Goal: Information Seeking & Learning: Check status

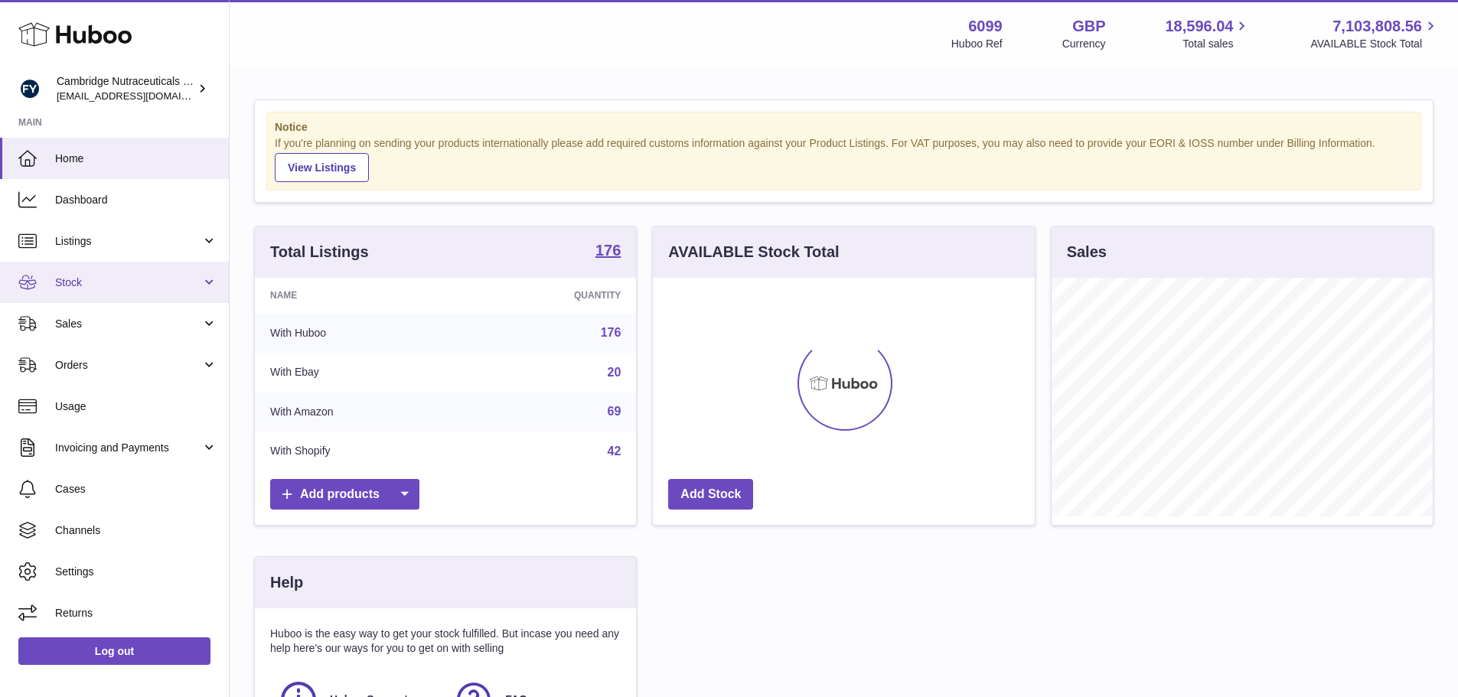
scroll to position [239, 386]
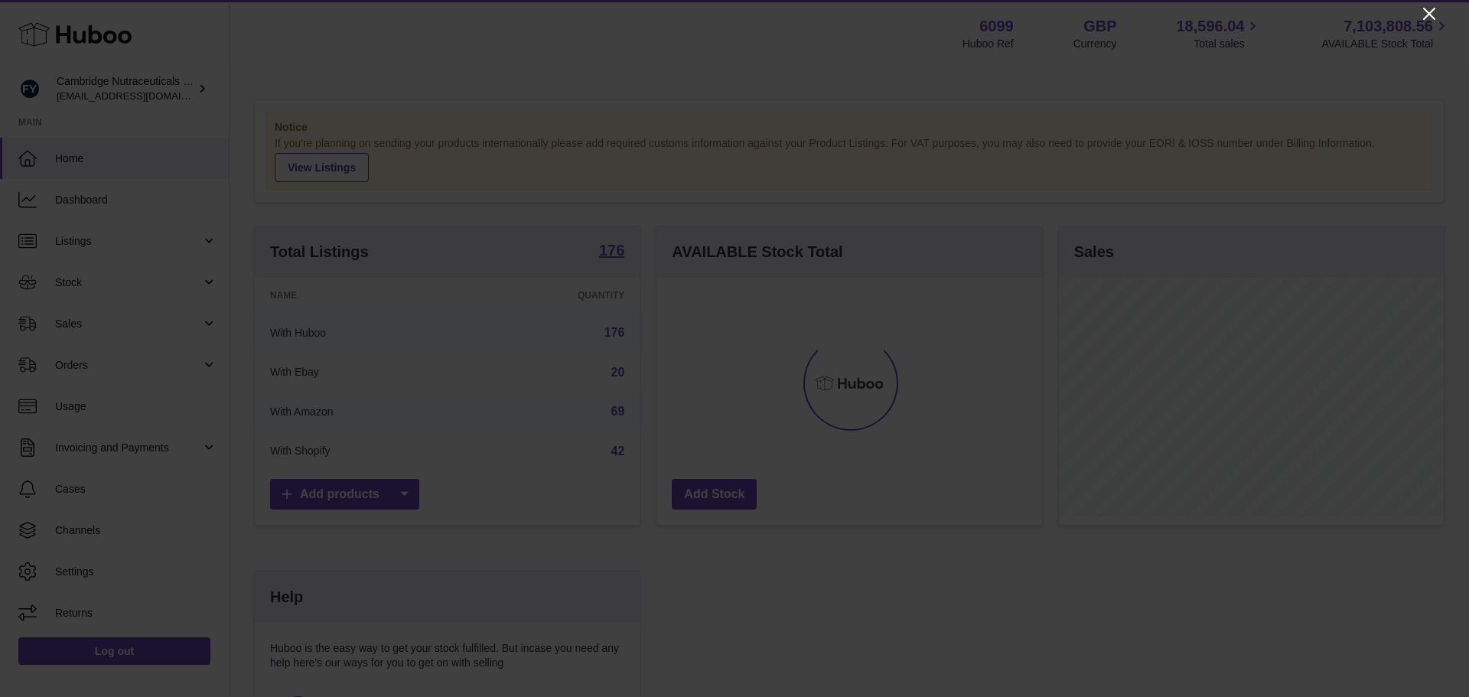
click at [1424, 11] on icon "Close" at bounding box center [1429, 14] width 18 height 18
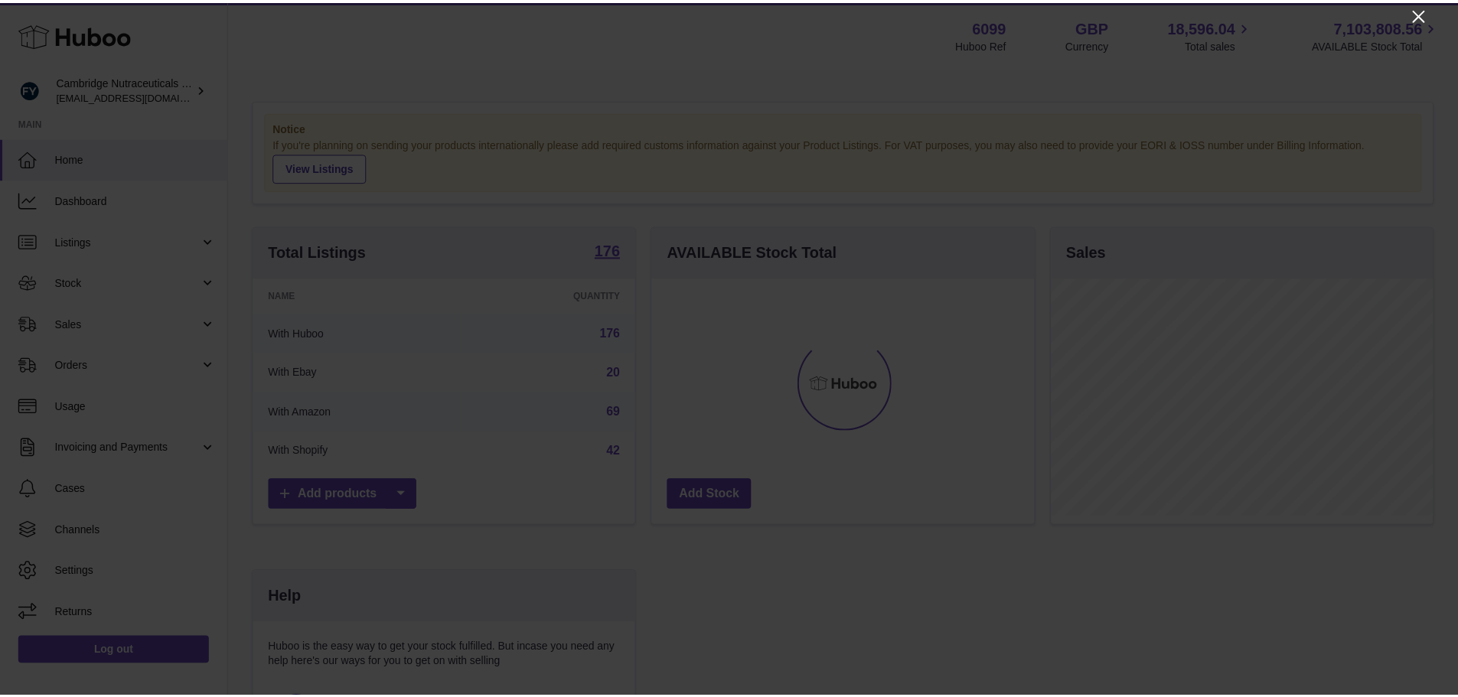
scroll to position [764972, 764830]
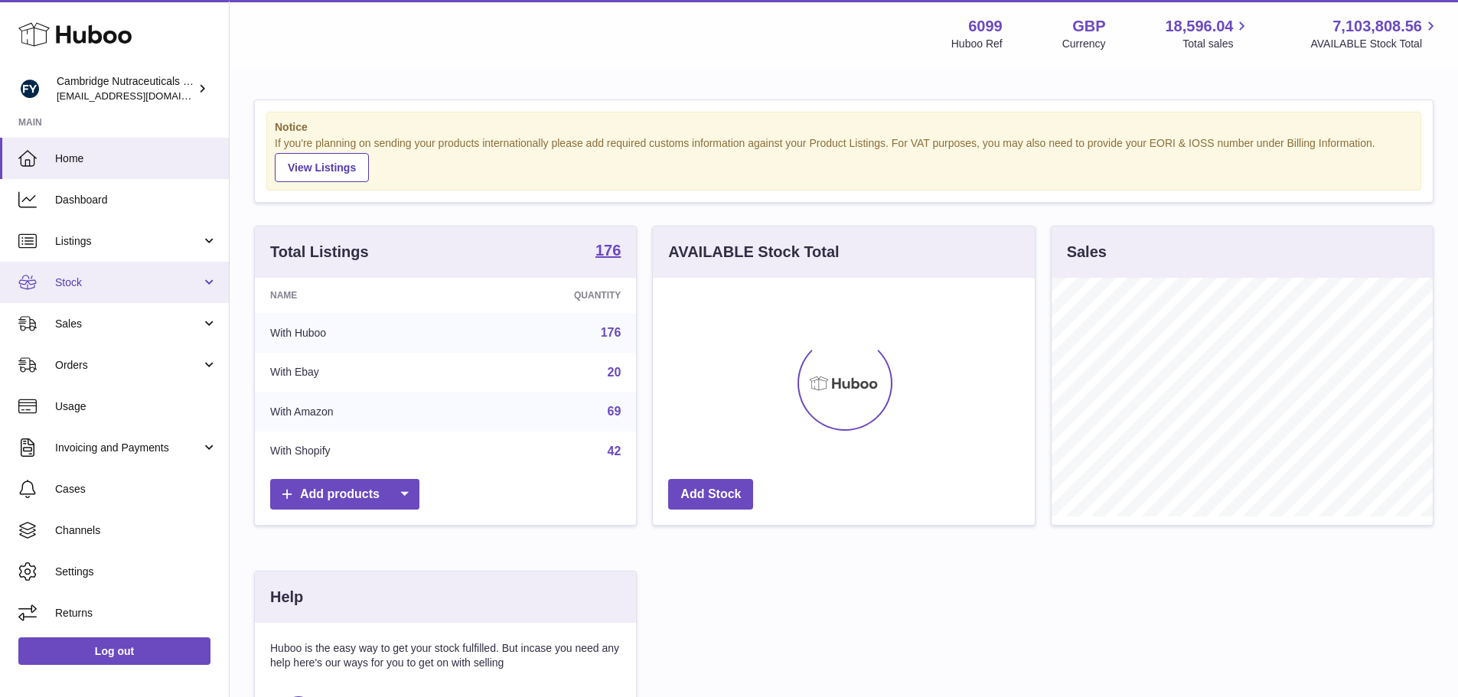
click at [120, 289] on span "Stock" at bounding box center [128, 282] width 146 height 15
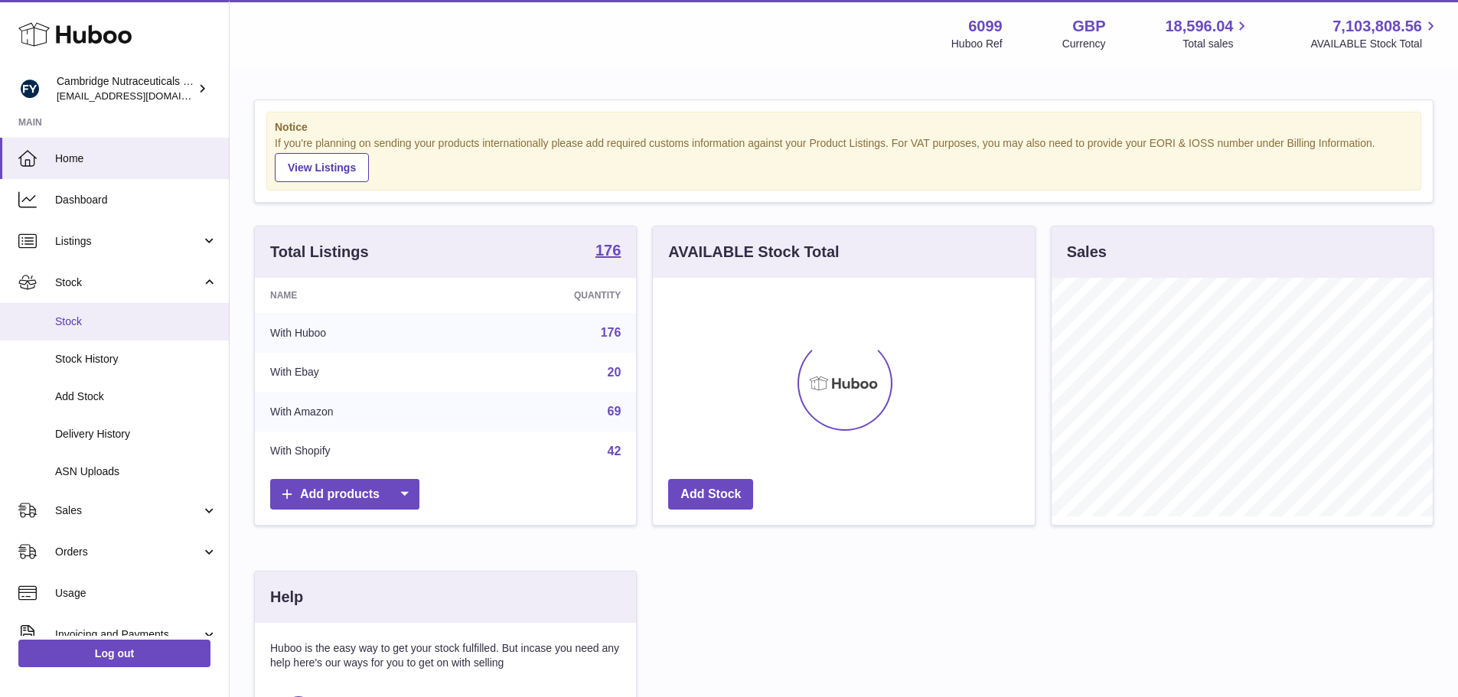
click at [109, 336] on link "Stock" at bounding box center [114, 321] width 229 height 37
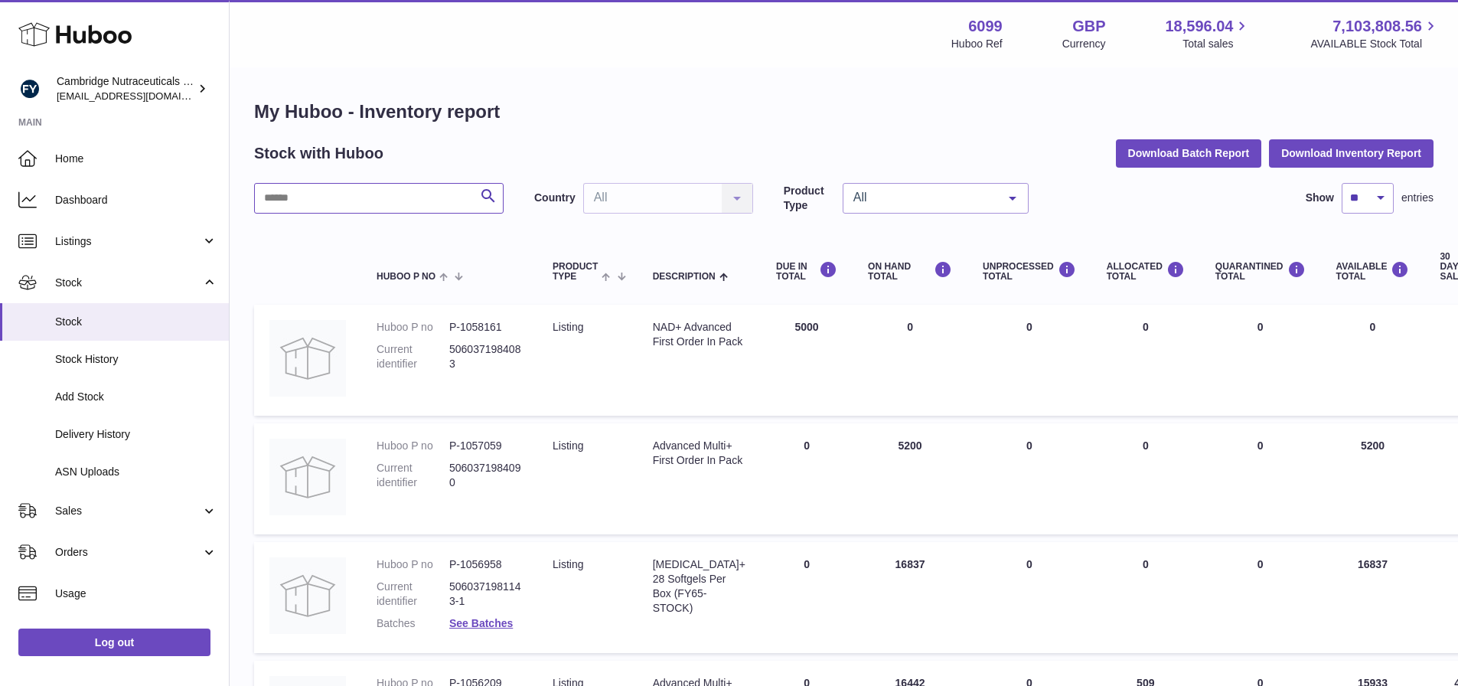
click at [406, 197] on input "text" at bounding box center [378, 198] width 249 height 31
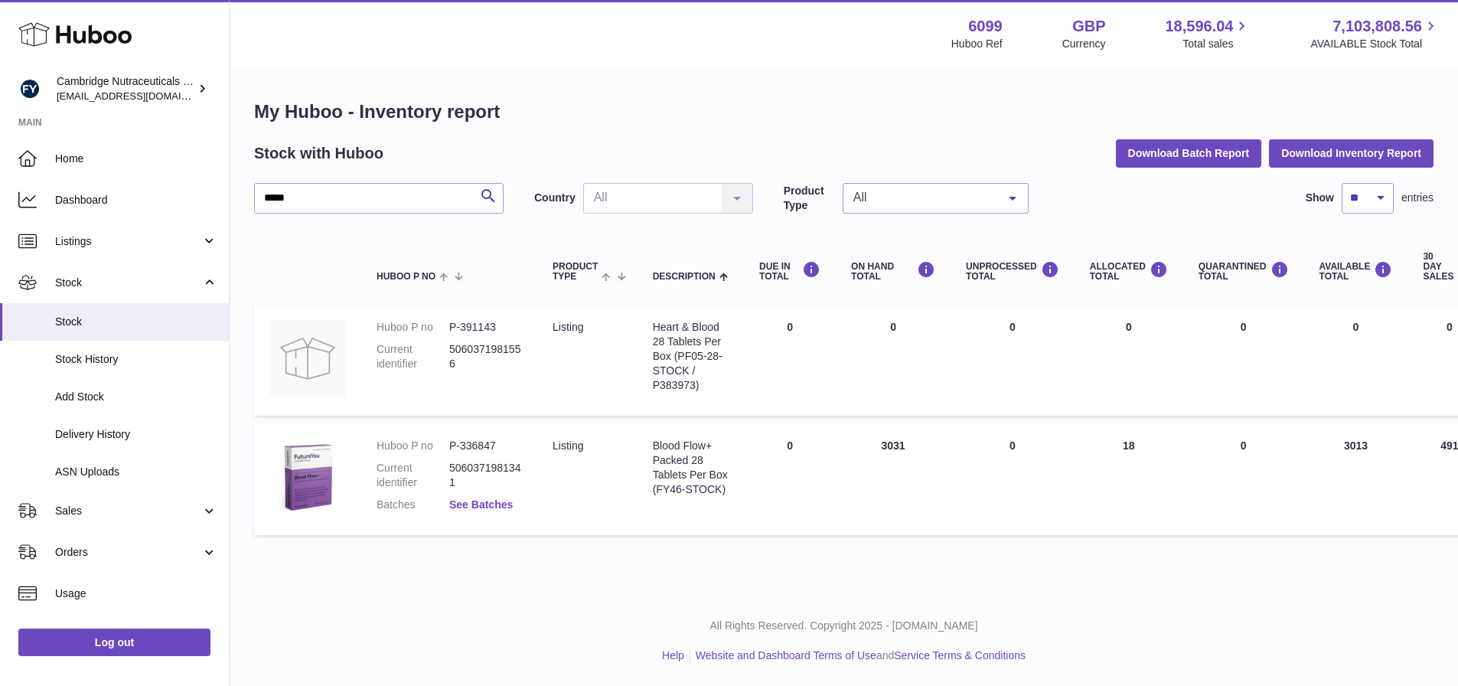
click at [494, 501] on link "See Batches" at bounding box center [481, 504] width 64 height 12
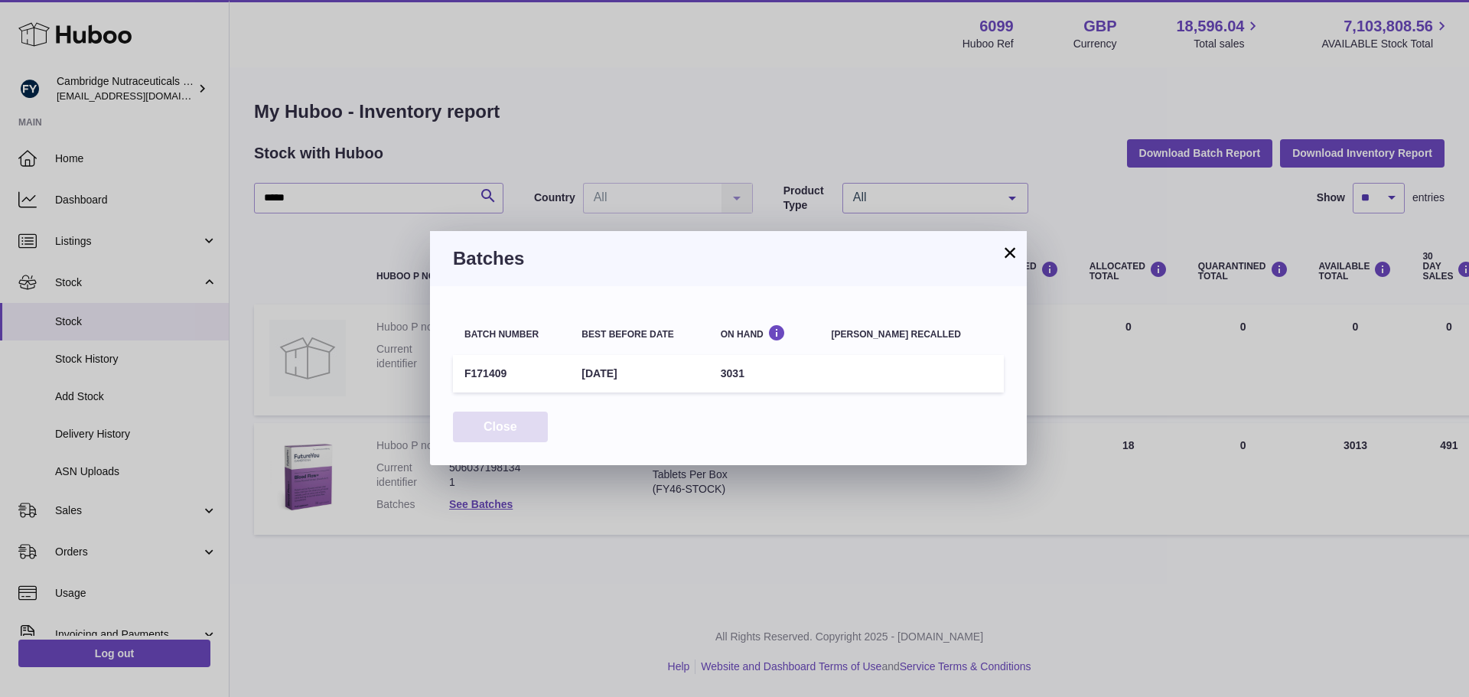
click at [492, 435] on button "Close" at bounding box center [500, 427] width 95 height 31
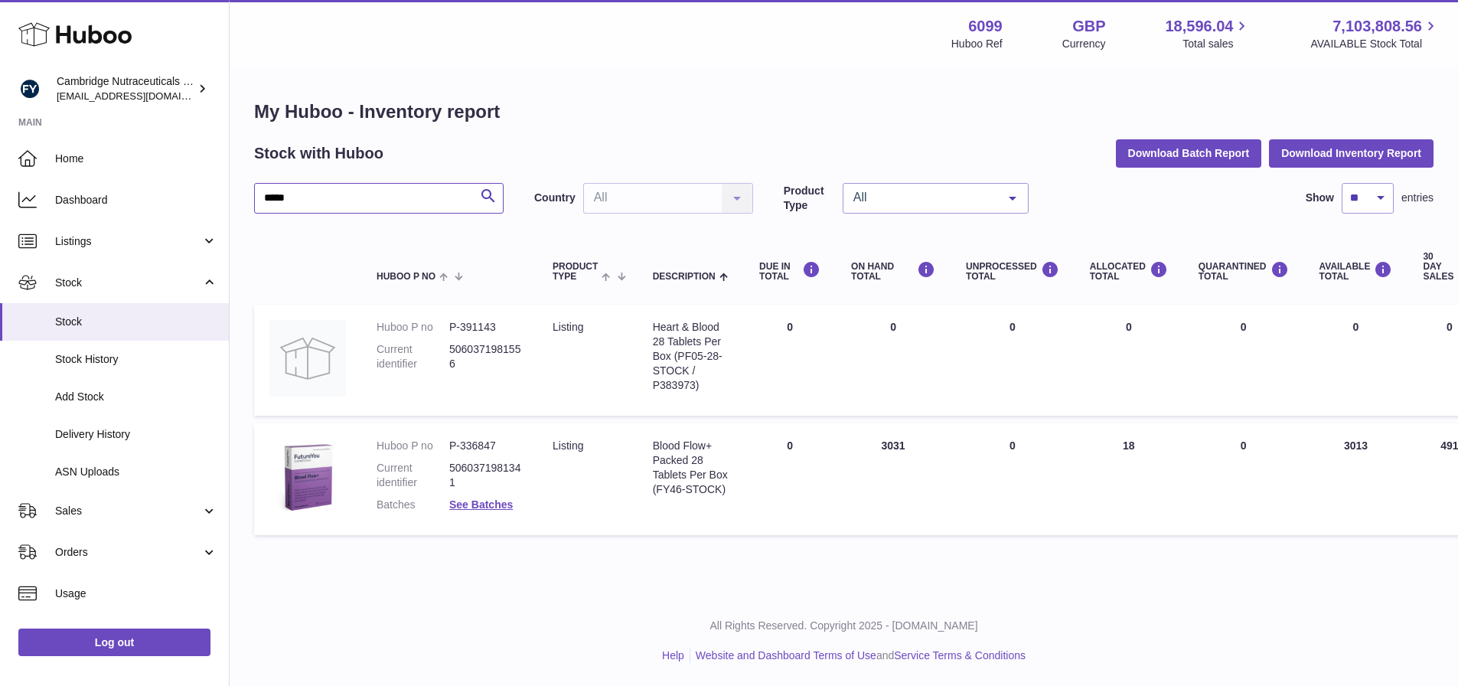
click at [301, 192] on input "*****" at bounding box center [378, 198] width 249 height 31
type input "*"
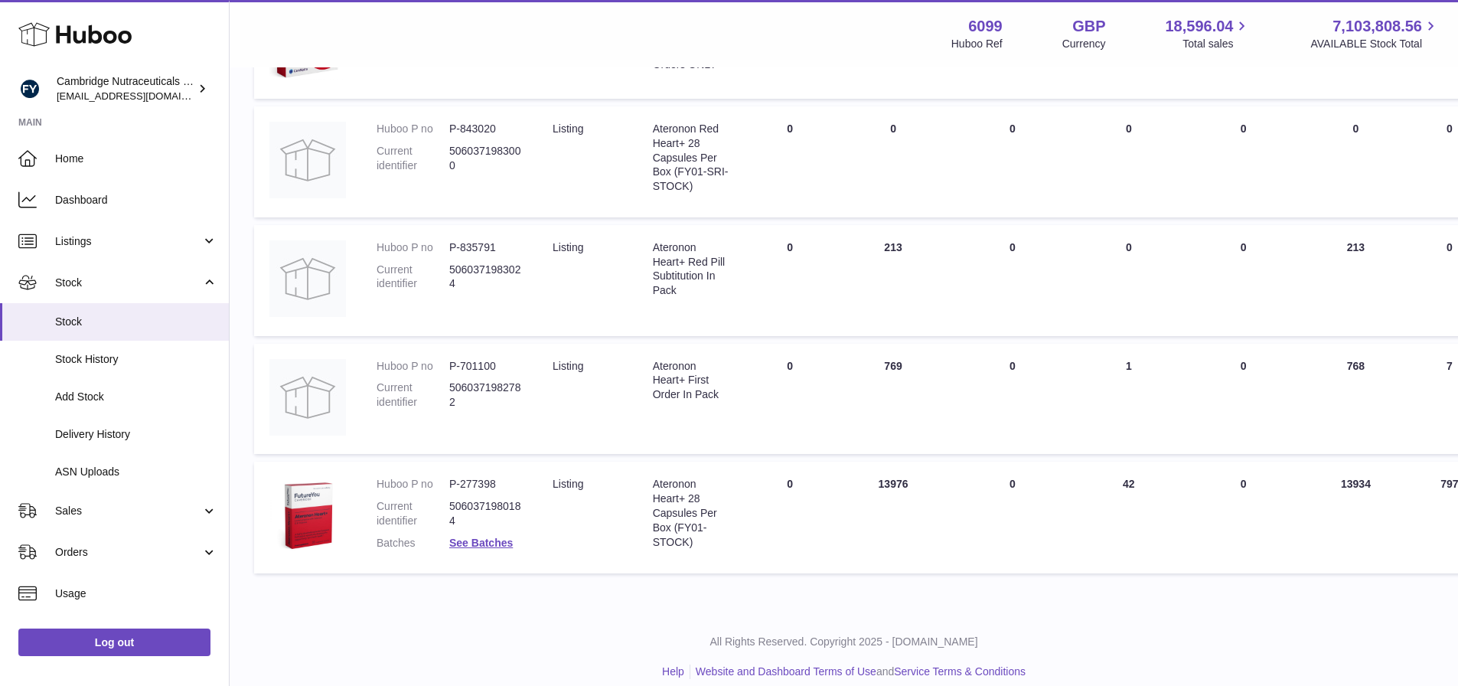
scroll to position [460, 0]
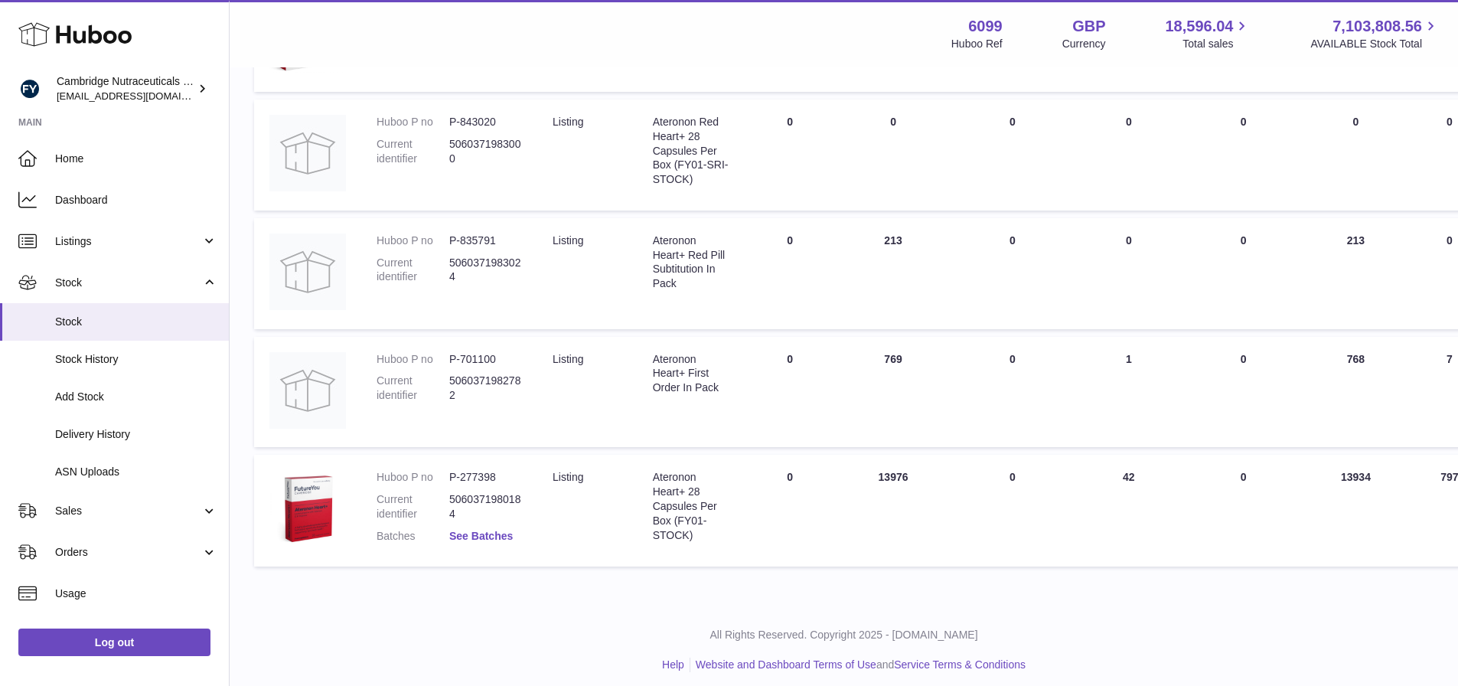
click at [482, 536] on link "See Batches" at bounding box center [481, 536] width 64 height 12
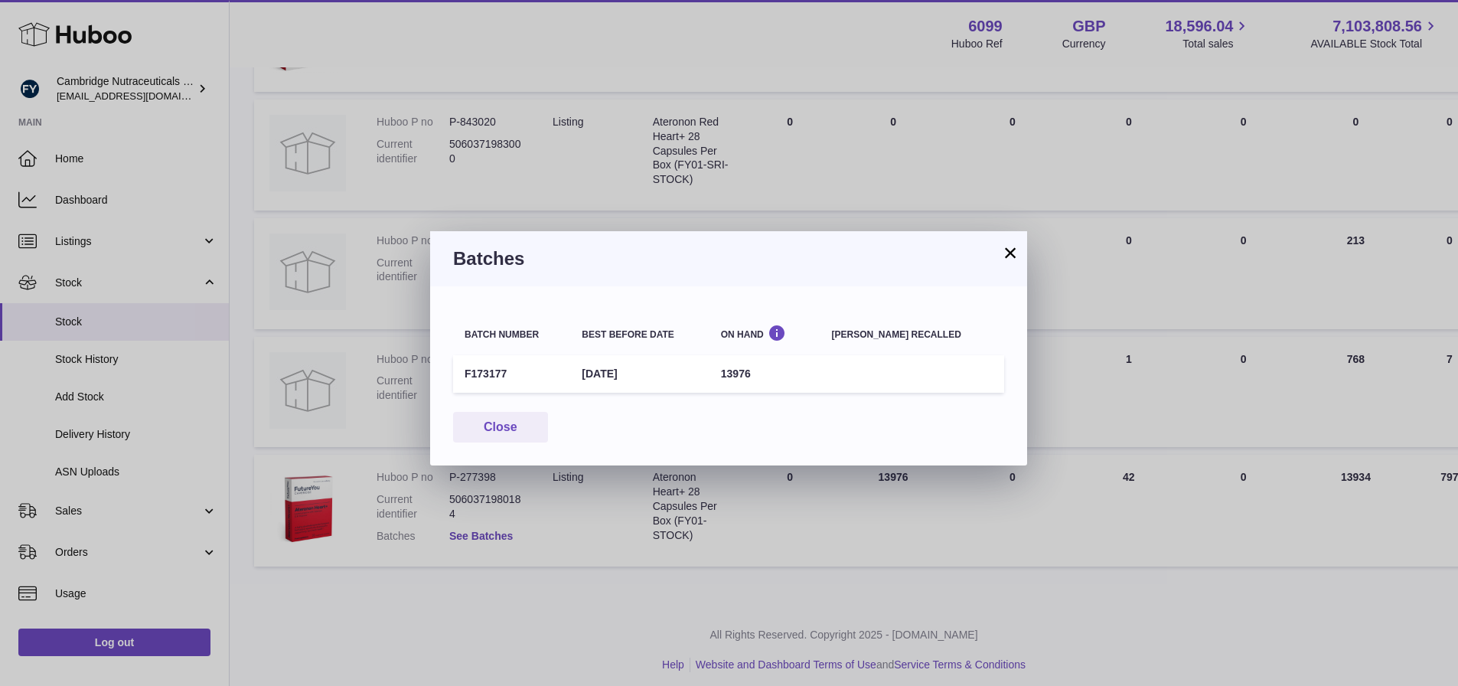
scroll to position [458, 0]
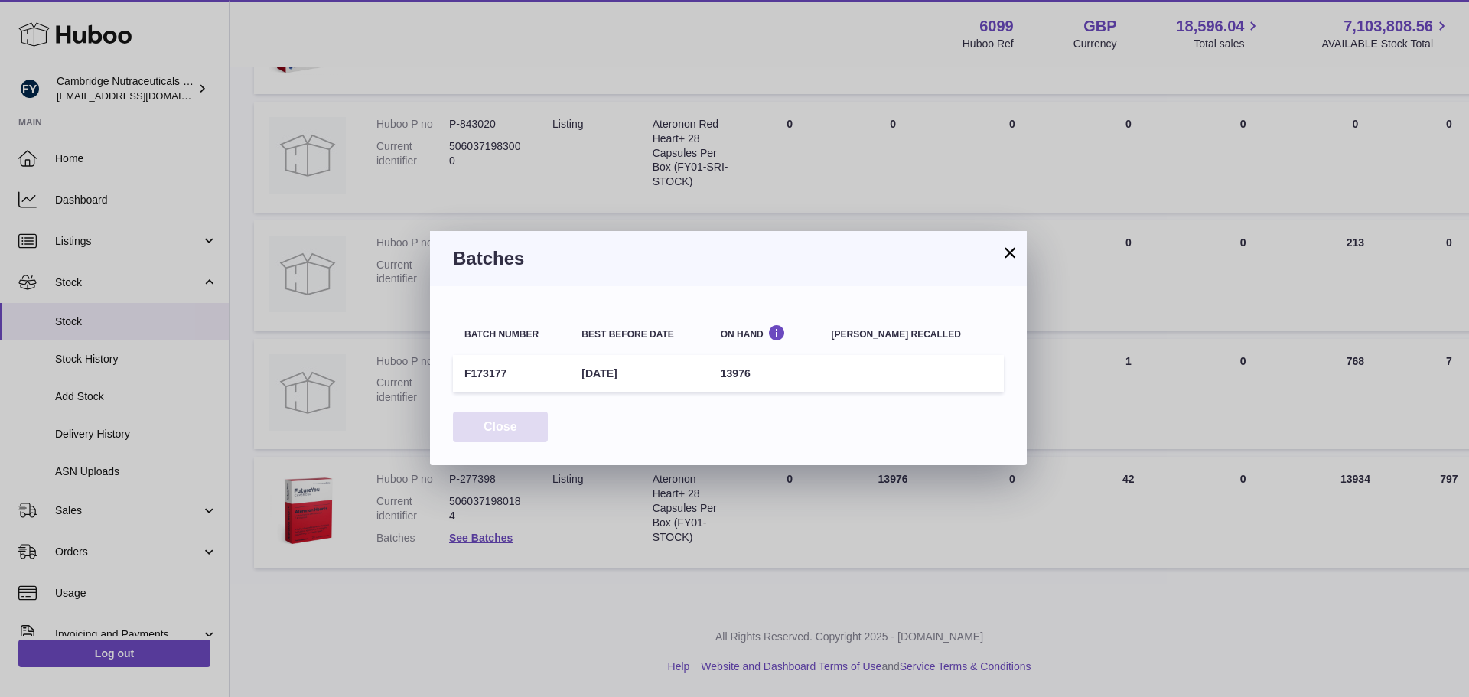
click at [517, 422] on button "Close" at bounding box center [500, 427] width 95 height 31
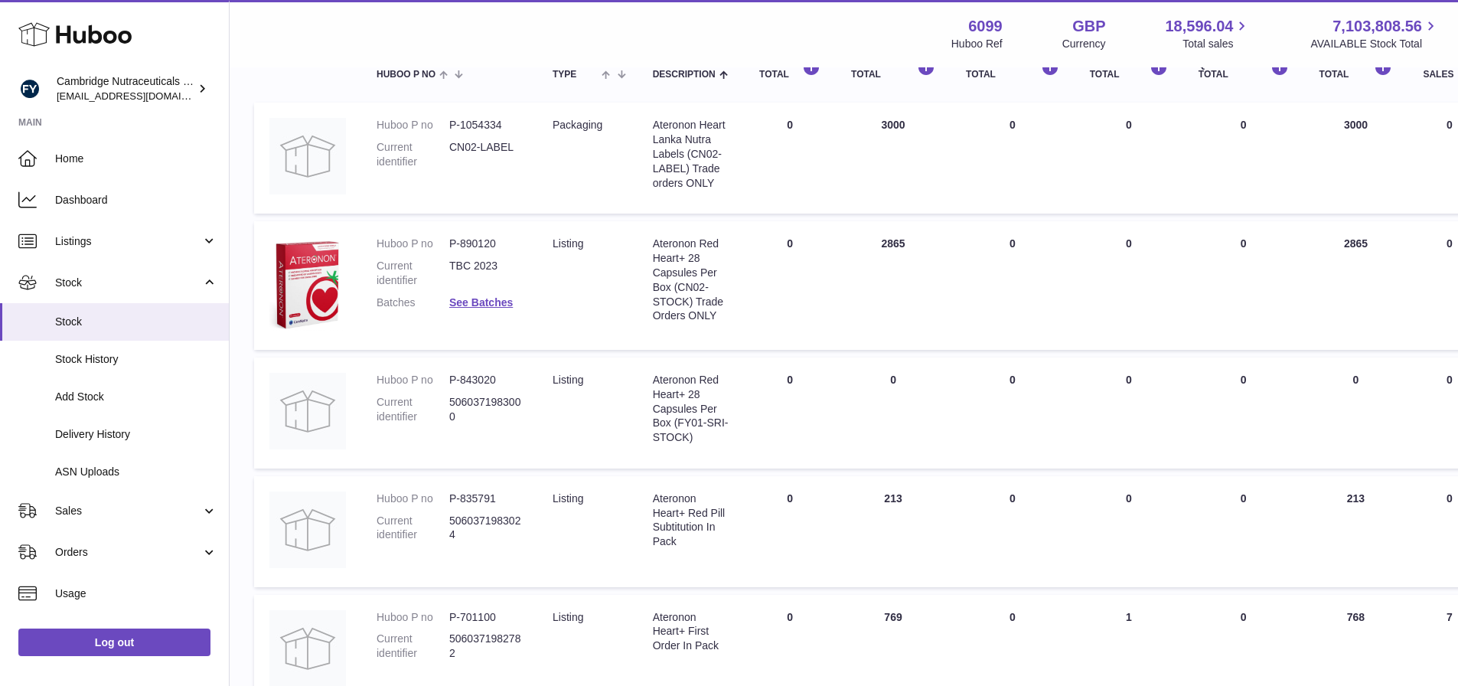
scroll to position [0, 0]
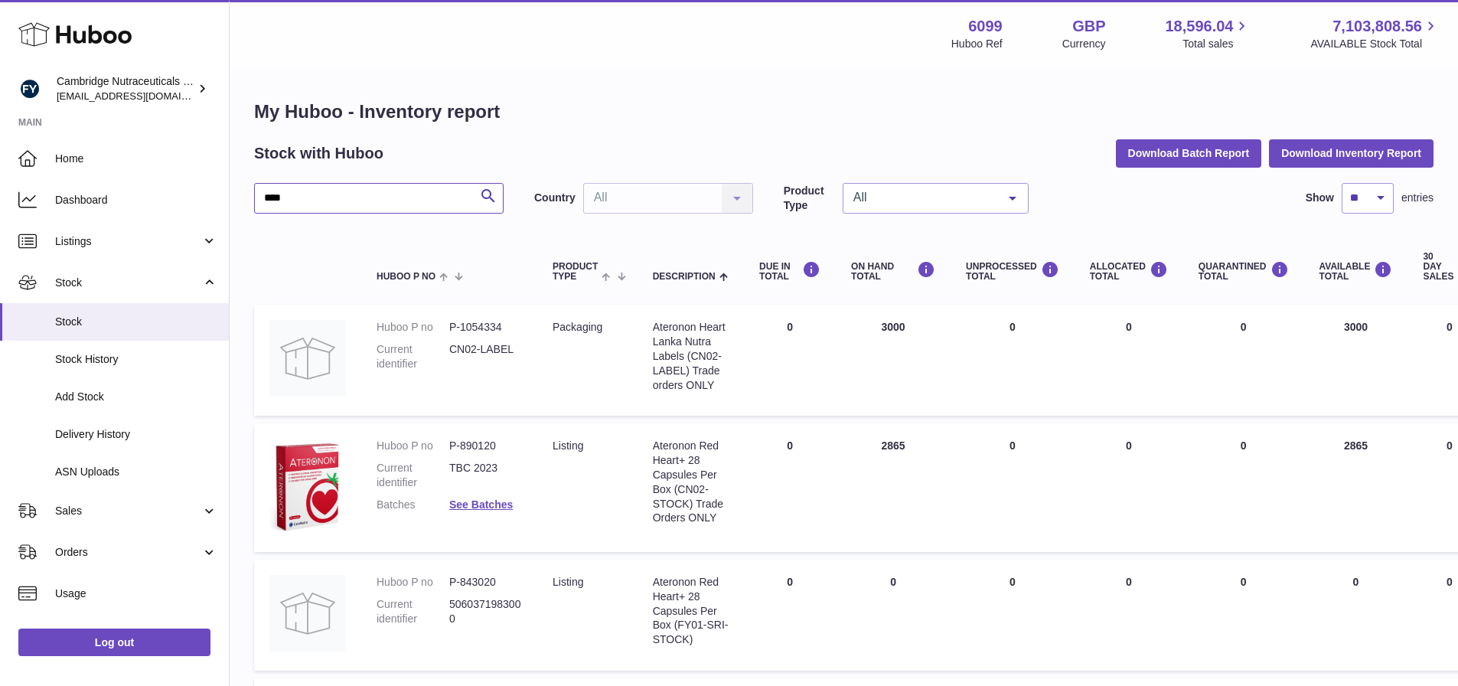
click at [304, 195] on input "****" at bounding box center [378, 198] width 249 height 31
type input "*"
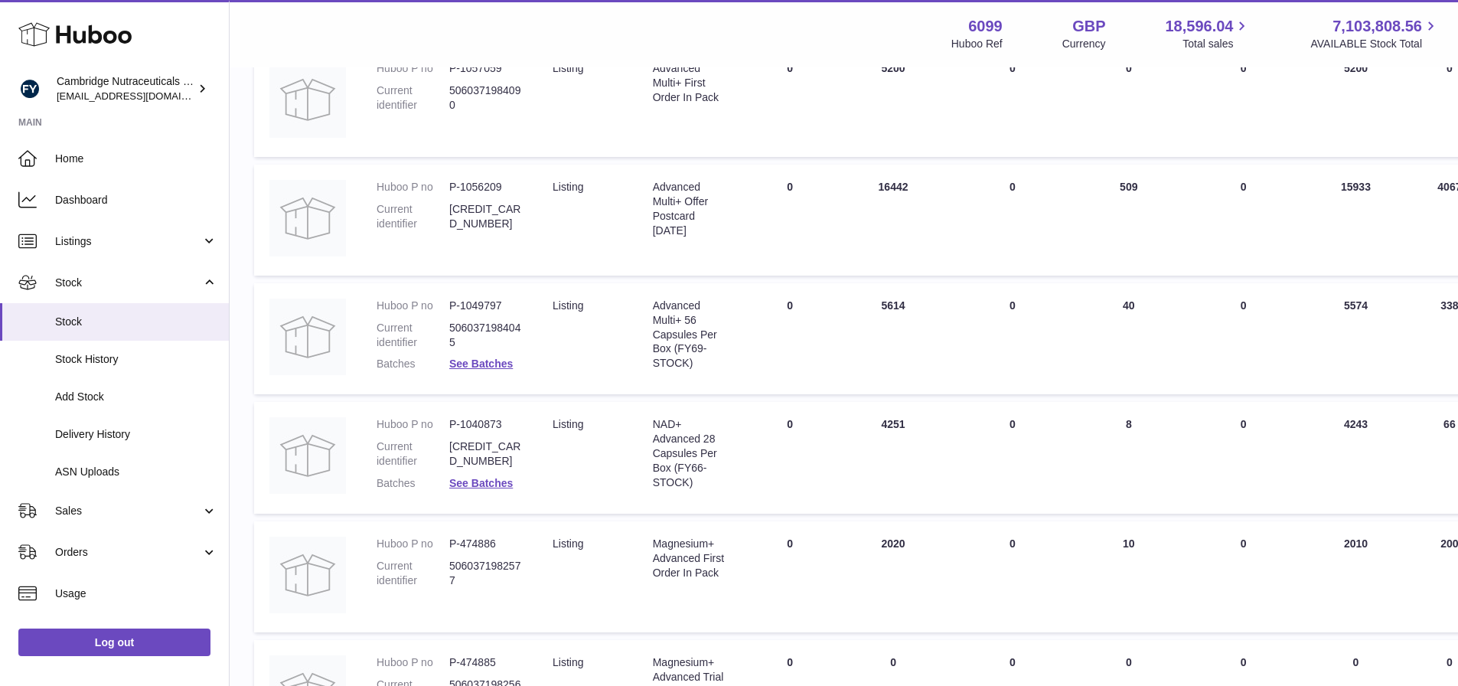
scroll to position [376, 0]
type input "********"
click at [495, 363] on link "See Batches" at bounding box center [481, 365] width 64 height 12
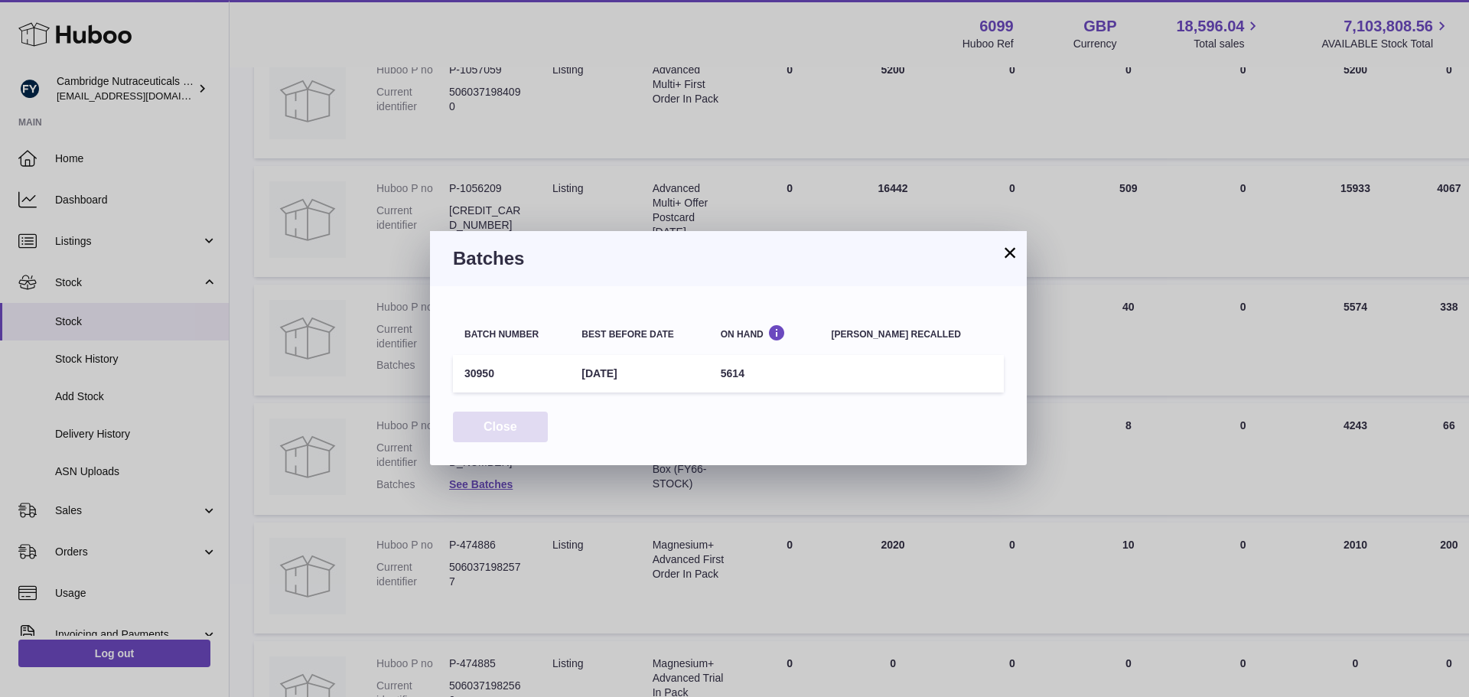
click at [497, 434] on button "Close" at bounding box center [500, 427] width 95 height 31
